Goal: Find contact information: Obtain details needed to contact an individual or organization

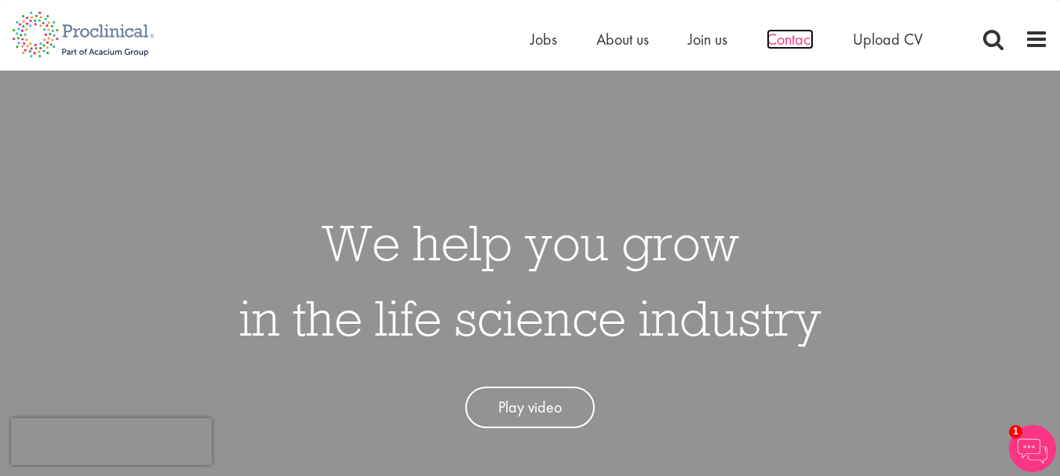
click at [778, 45] on span "Contact" at bounding box center [790, 39] width 47 height 20
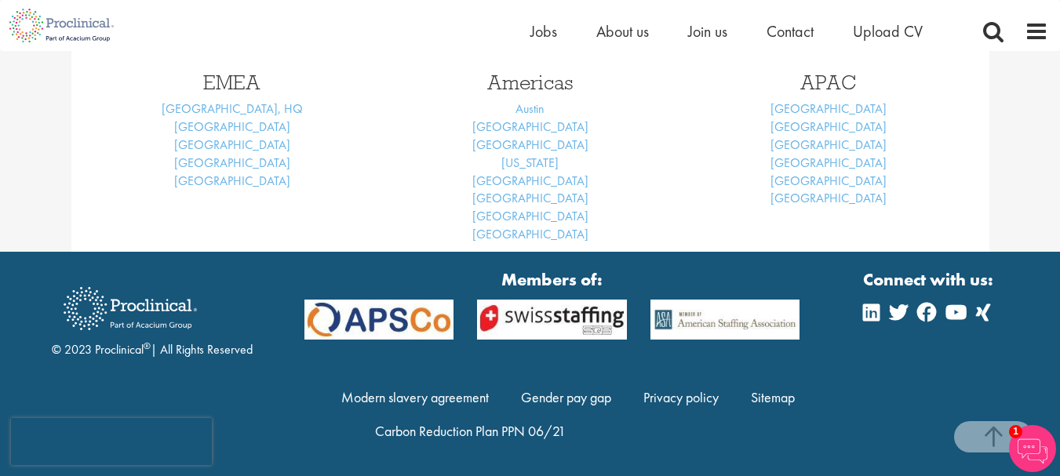
scroll to position [755, 0]
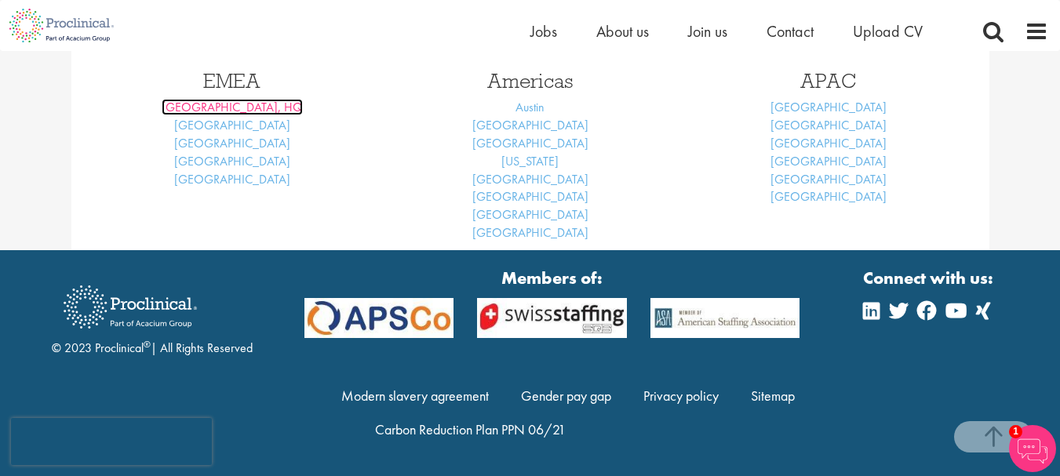
click at [238, 105] on link "London, HQ" at bounding box center [232, 107] width 141 height 16
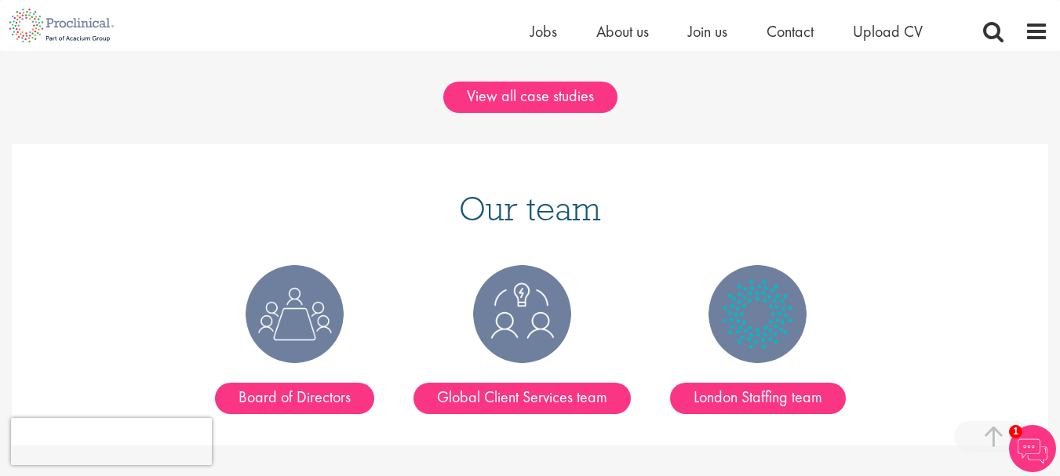
scroll to position [1867, 0]
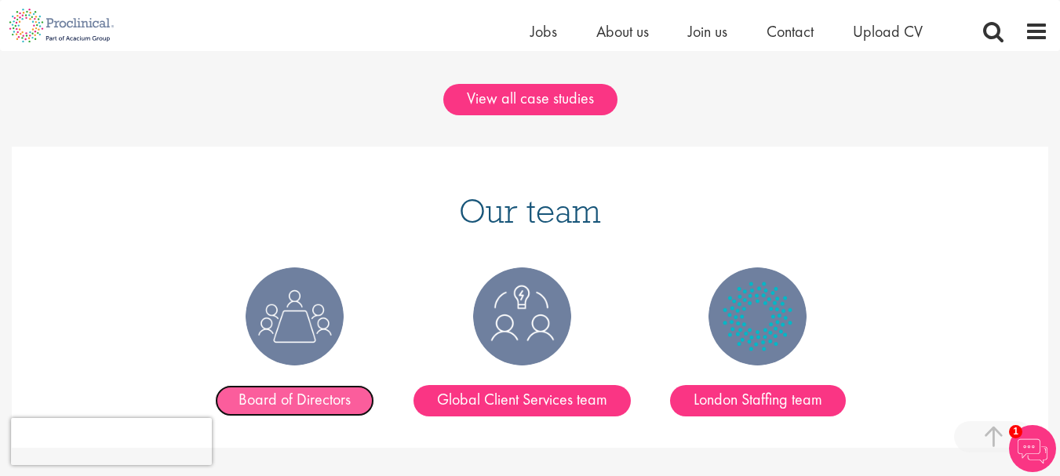
click at [293, 385] on link "Board of Directors" at bounding box center [294, 400] width 159 height 31
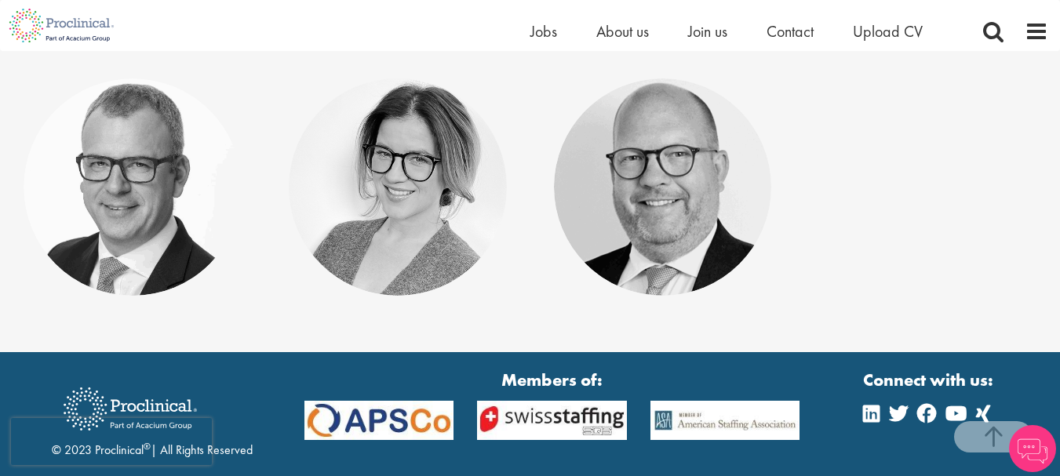
scroll to position [282, 0]
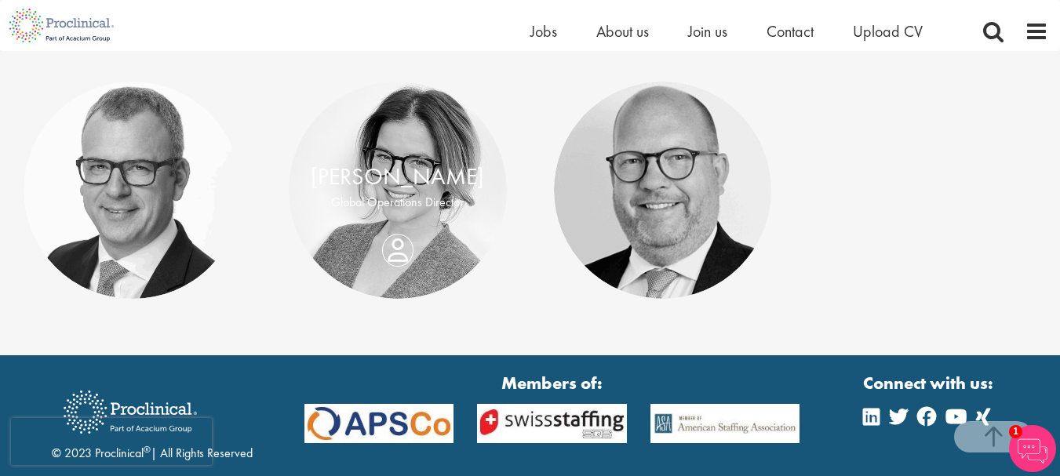
click at [392, 220] on div "[PERSON_NAME] Global Operations Director" at bounding box center [398, 191] width 218 height 60
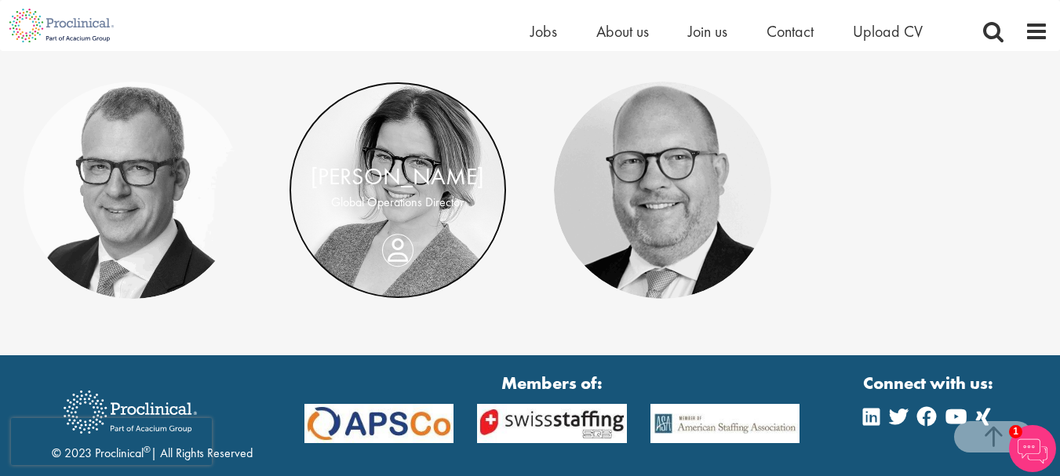
click at [395, 231] on link at bounding box center [398, 191] width 218 height 218
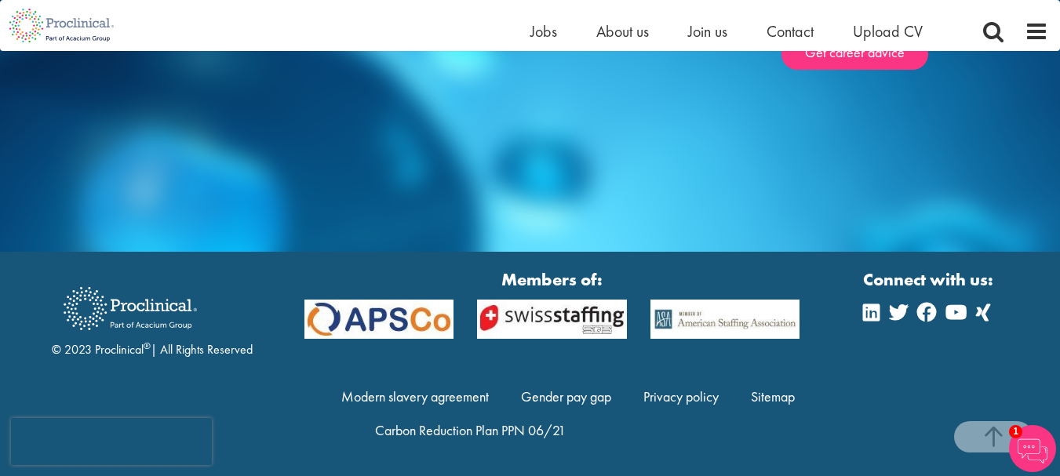
scroll to position [878, 0]
